Goal: Find specific fact: Find specific fact

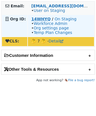
click at [45, 20] on strong "14WHYQ" at bounding box center [40, 19] width 19 height 5
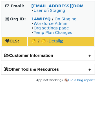
click at [40, 57] on h2 "Customer Information" at bounding box center [47, 55] width 93 height 10
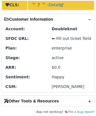
click at [38, 102] on h2 "Other Tools & Resources" at bounding box center [47, 100] width 93 height 10
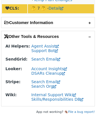
scroll to position [35, 0]
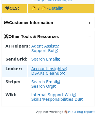
click at [43, 68] on link "Account Insights" at bounding box center [49, 68] width 36 height 5
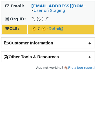
click at [44, 58] on h2 "Other Tools & Resources" at bounding box center [47, 56] width 93 height 10
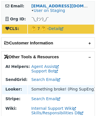
scroll to position [14, 0]
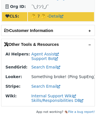
click at [47, 32] on h2 "Customer Information" at bounding box center [47, 30] width 93 height 10
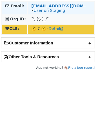
click at [40, 5] on strong "[EMAIL_ADDRESS][DOMAIN_NAME]" at bounding box center [69, 6] width 77 height 5
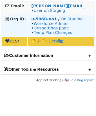
click at [49, 18] on strong "u-506B-na1" at bounding box center [44, 19] width 26 height 5
click at [38, 18] on strong "u-506B-na1" at bounding box center [44, 19] width 26 height 5
click at [42, 19] on strong "u-506B-na1" at bounding box center [44, 19] width 26 height 5
